Goal: Task Accomplishment & Management: Use online tool/utility

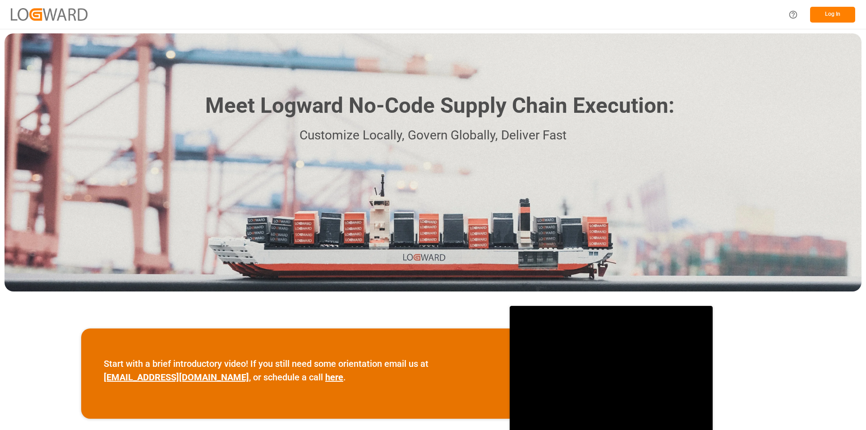
click at [826, 16] on button "Log In" at bounding box center [832, 15] width 45 height 16
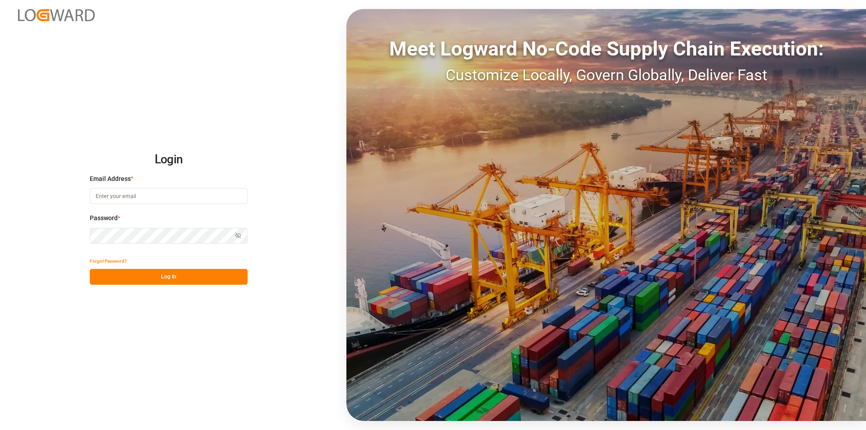
click at [155, 196] on input at bounding box center [169, 196] width 158 height 16
paste input "[PERSON_NAME][EMAIL_ADDRESS][PERSON_NAME][DOMAIN_NAME]"
type input "[PERSON_NAME][EMAIL_ADDRESS][PERSON_NAME][DOMAIN_NAME]"
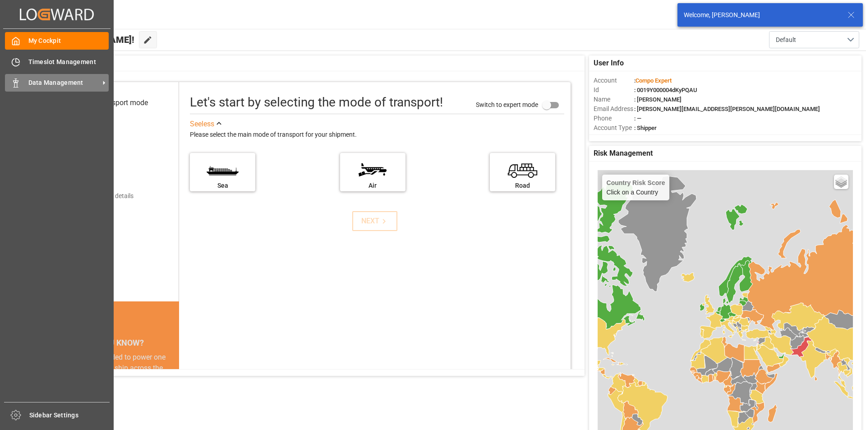
click at [24, 87] on div "Data Management Data Management" at bounding box center [57, 83] width 104 height 18
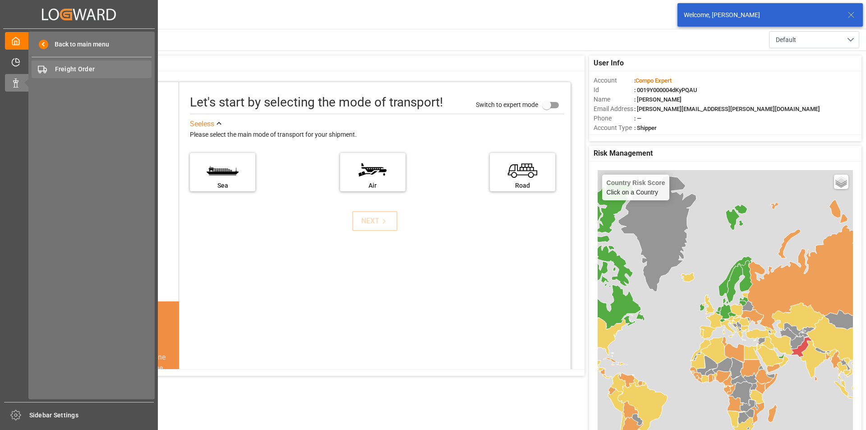
click at [78, 67] on span "Freight Order" at bounding box center [103, 69] width 97 height 9
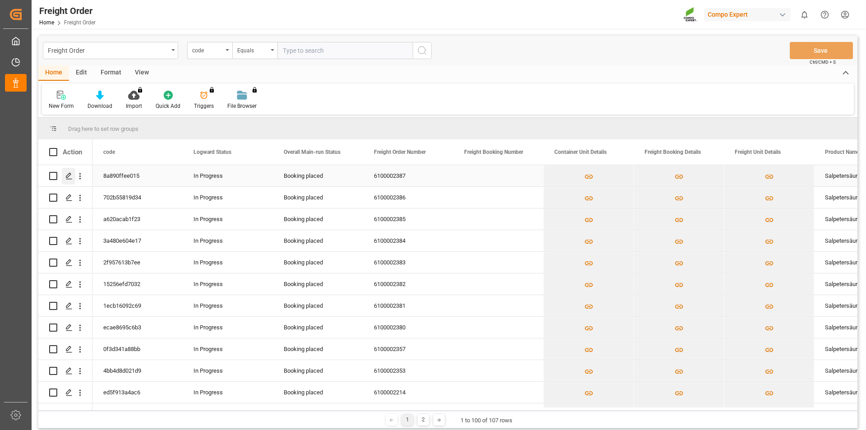
click at [69, 176] on icon "Press SPACE to select this row." at bounding box center [68, 175] width 7 height 7
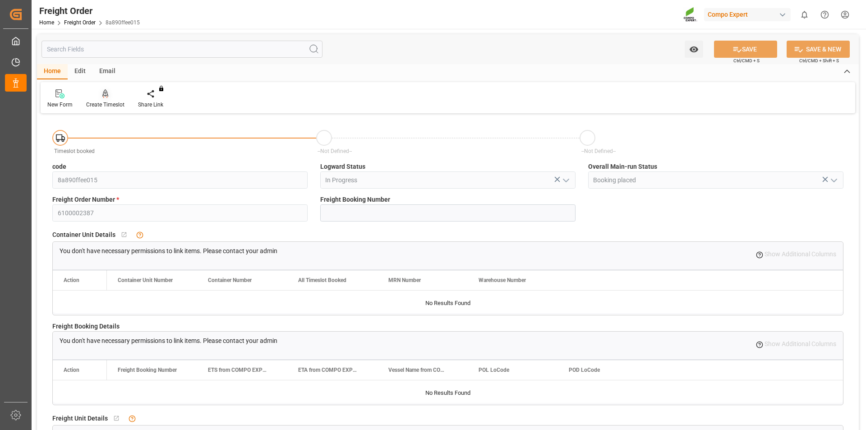
click at [101, 94] on div at bounding box center [105, 93] width 38 height 9
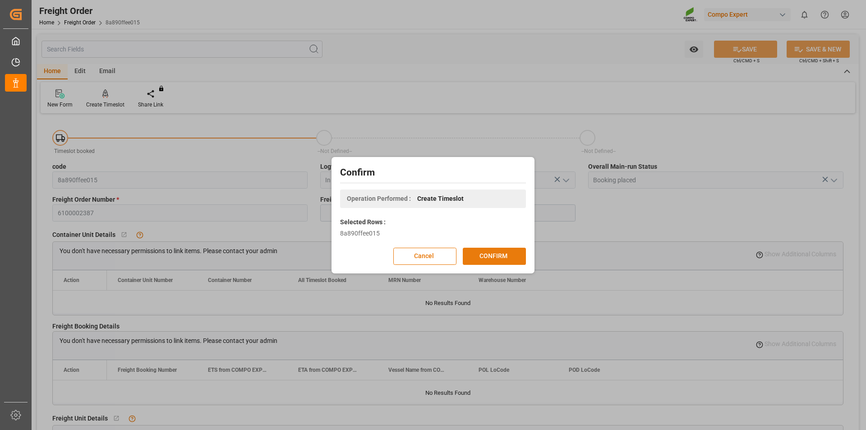
click at [497, 257] on button "CONFIRM" at bounding box center [494, 256] width 63 height 17
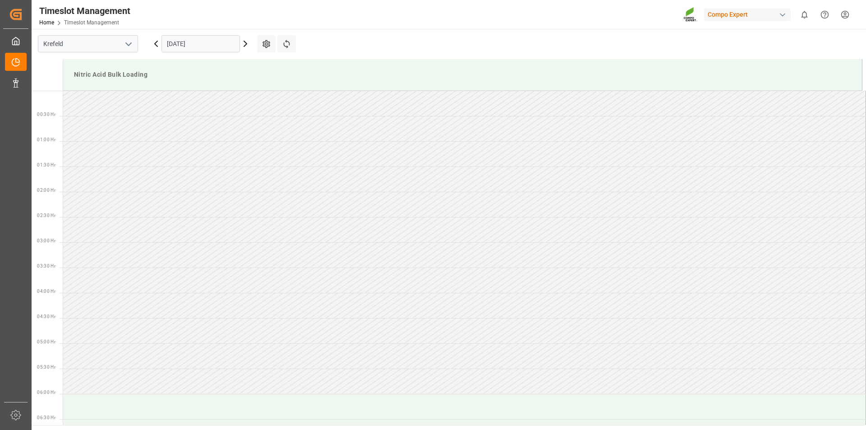
scroll to position [702, 0]
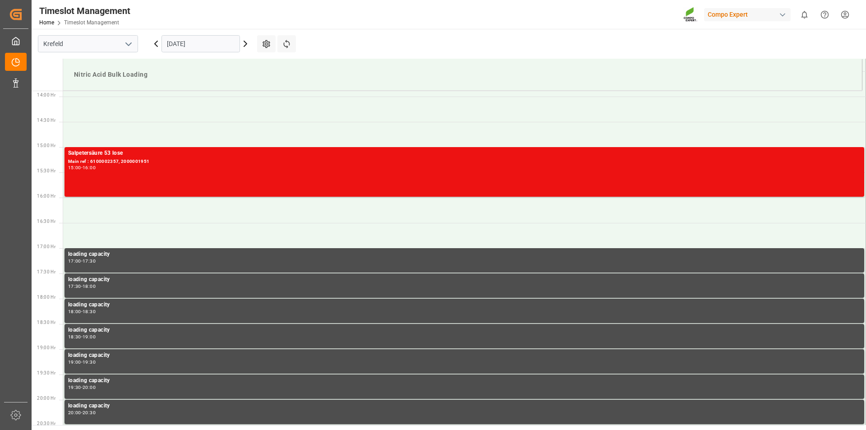
click at [205, 47] on input "07.10.2025" at bounding box center [201, 43] width 79 height 17
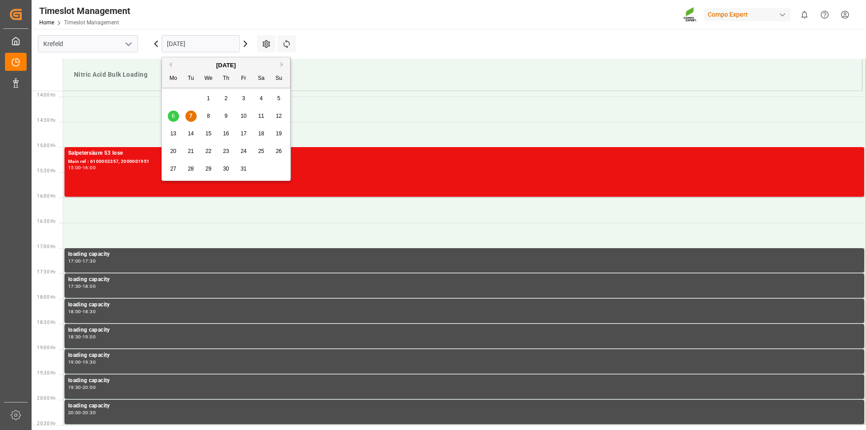
click at [205, 117] on div "8" at bounding box center [208, 116] width 11 height 11
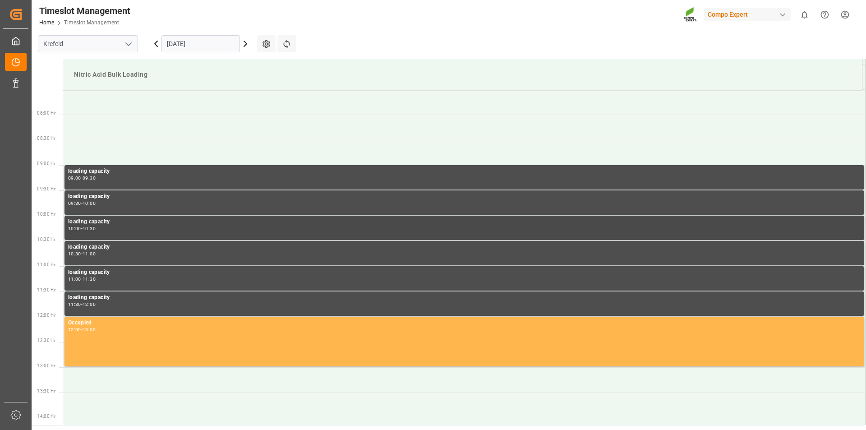
scroll to position [239, 0]
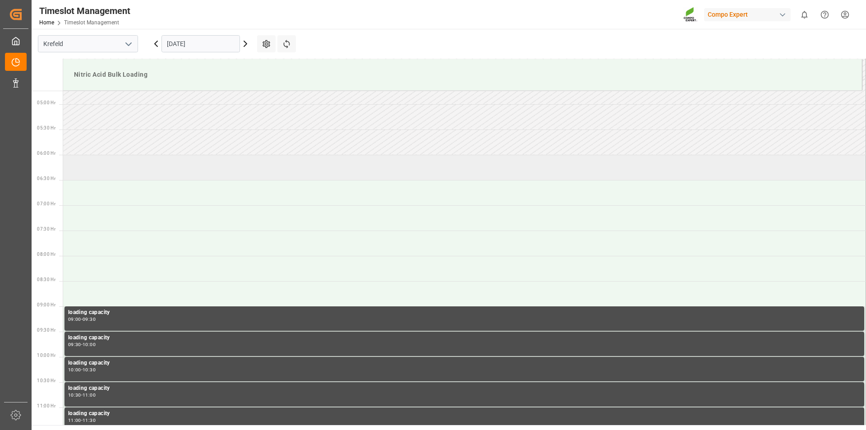
click at [106, 168] on td at bounding box center [464, 167] width 803 height 25
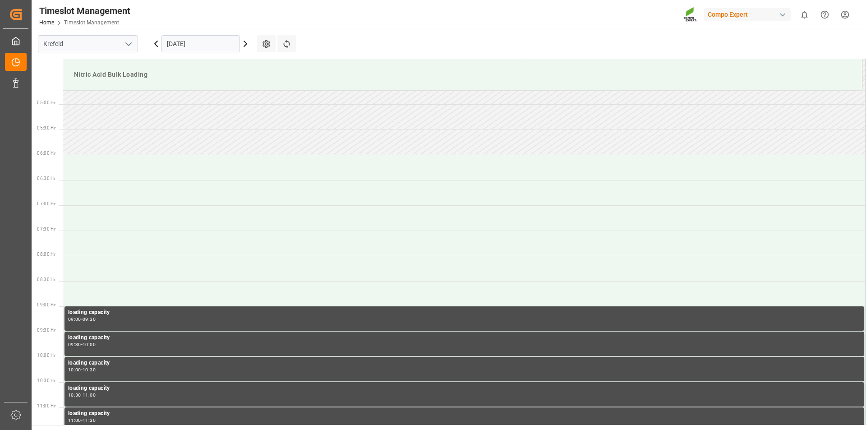
click at [106, 168] on td at bounding box center [464, 167] width 803 height 25
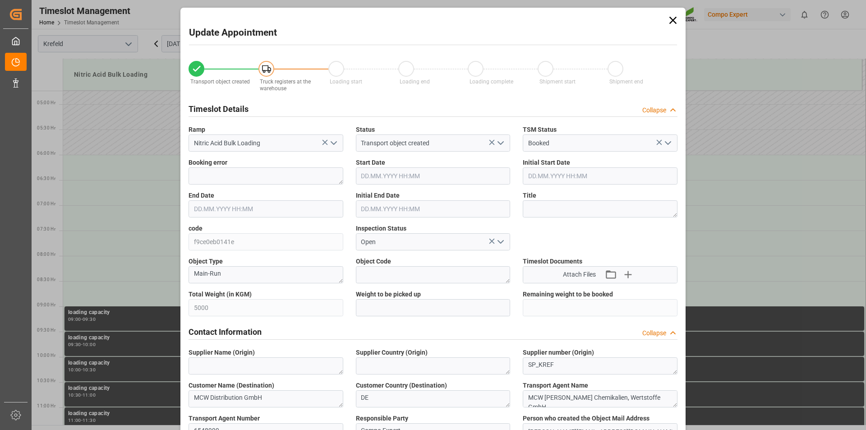
type input "5000"
type input "0"
type input "08.10.2025 06:00"
type input "08.10.2025 06:30"
type input "07.10.2025 14:08"
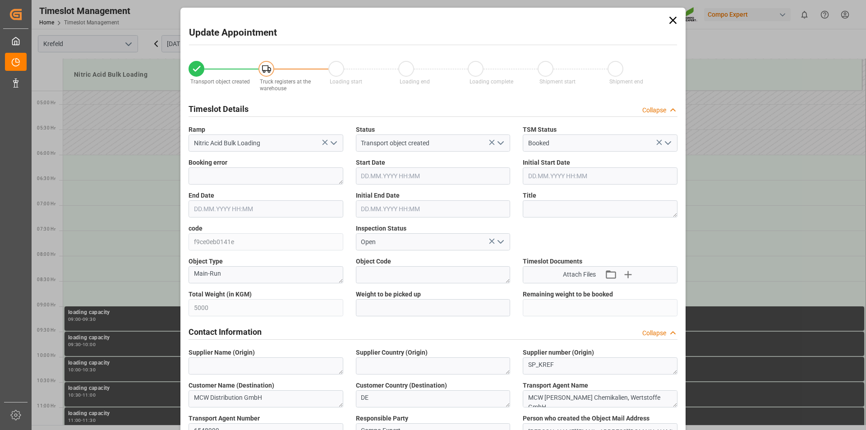
type input "07.10.2025 12:50"
click at [591, 210] on textarea at bounding box center [600, 208] width 155 height 17
type textarea "164138"
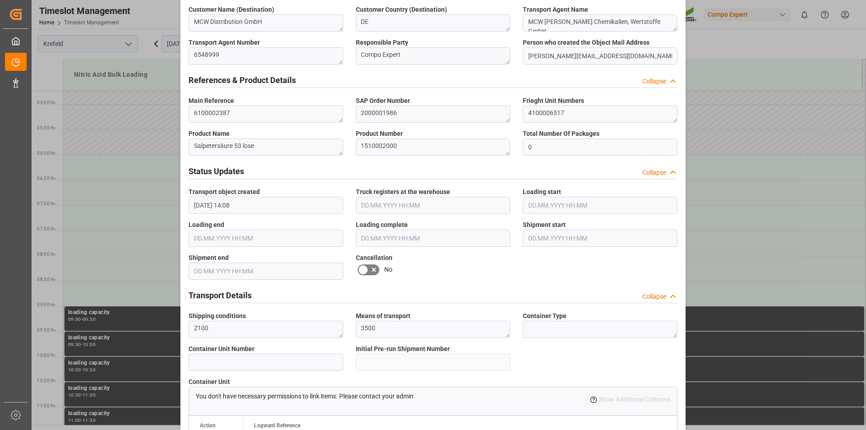
scroll to position [752, 0]
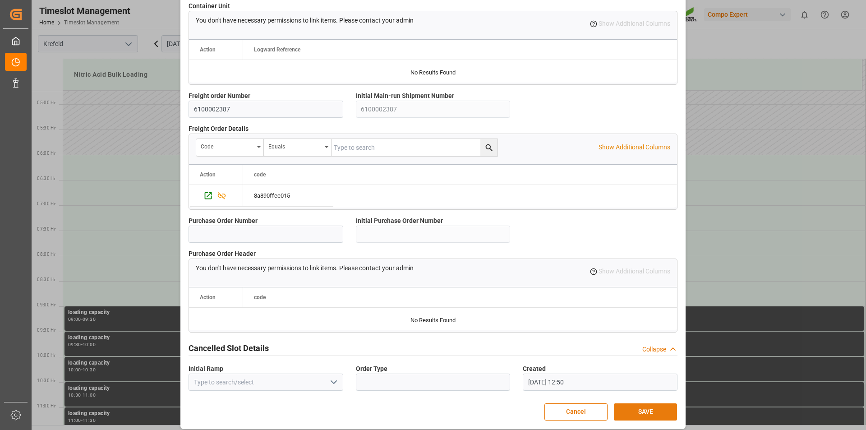
click at [629, 415] on button "SAVE" at bounding box center [645, 411] width 63 height 17
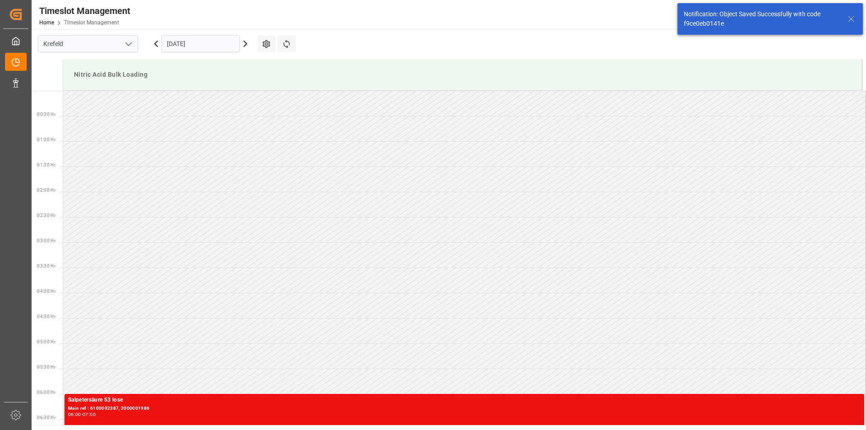
scroll to position [247, 0]
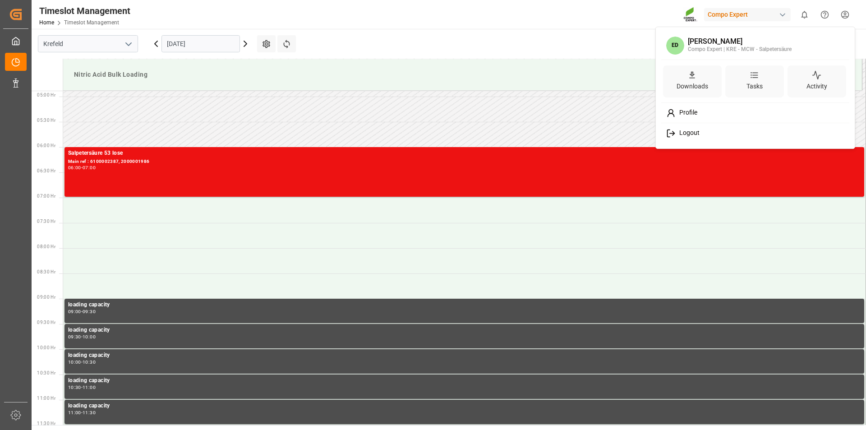
click at [846, 15] on html "Created by potrace 1.15, written by Peter Selinger 2001-2017 Created by potrace…" at bounding box center [433, 215] width 866 height 430
click at [698, 130] on span "Logout" at bounding box center [688, 133] width 24 height 8
